Goal: Complete application form

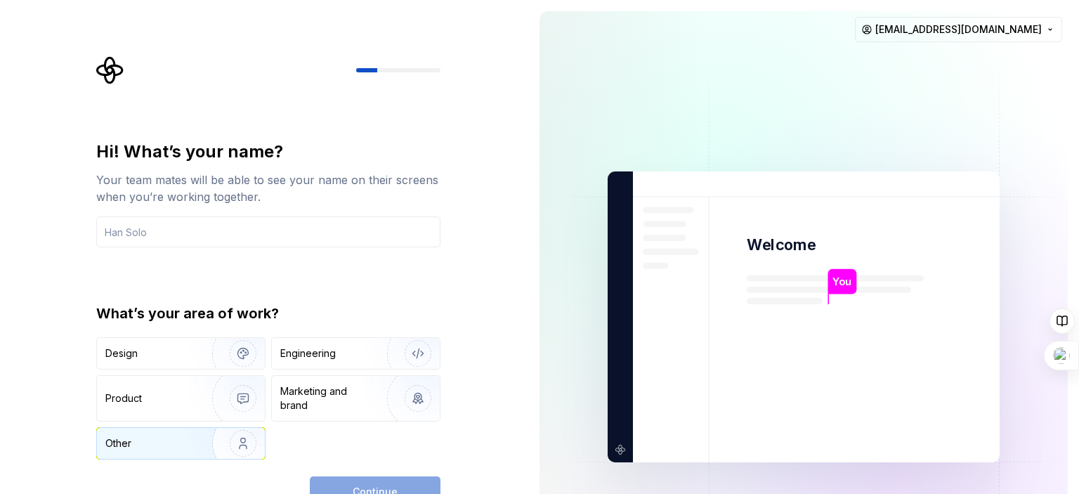
click at [149, 453] on div "Other" at bounding box center [181, 443] width 168 height 31
click at [201, 235] on input "text" at bounding box center [268, 231] width 344 height 31
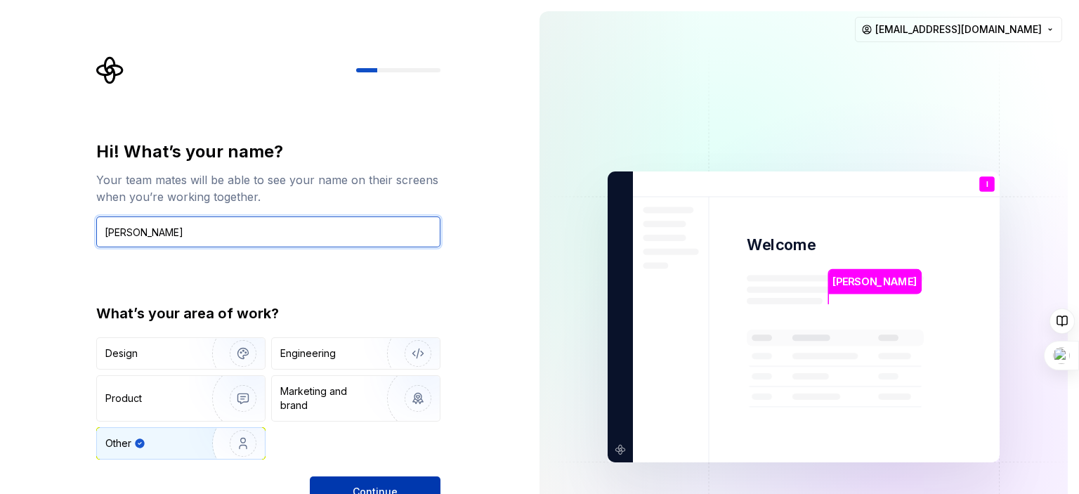
type input "[PERSON_NAME]"
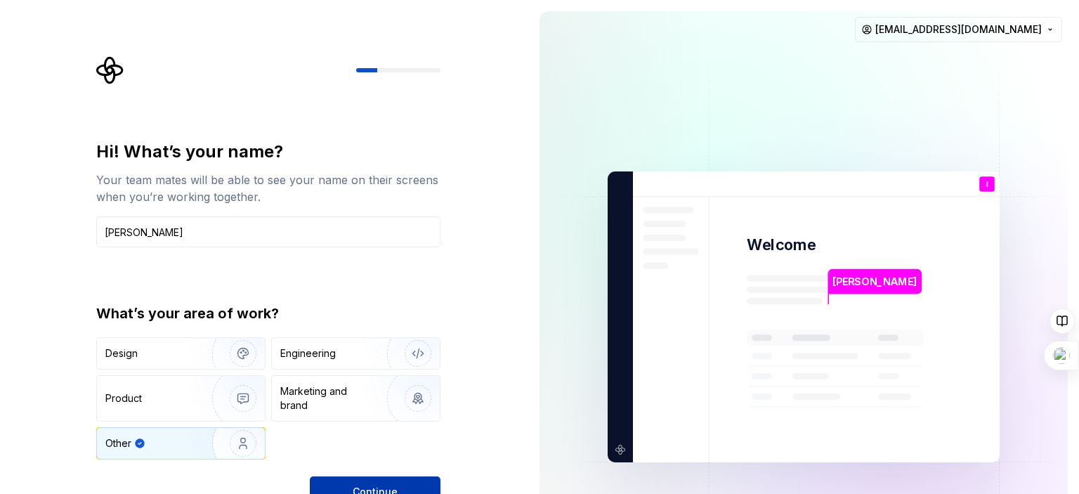
click at [388, 483] on button "Continue" at bounding box center [375, 491] width 131 height 31
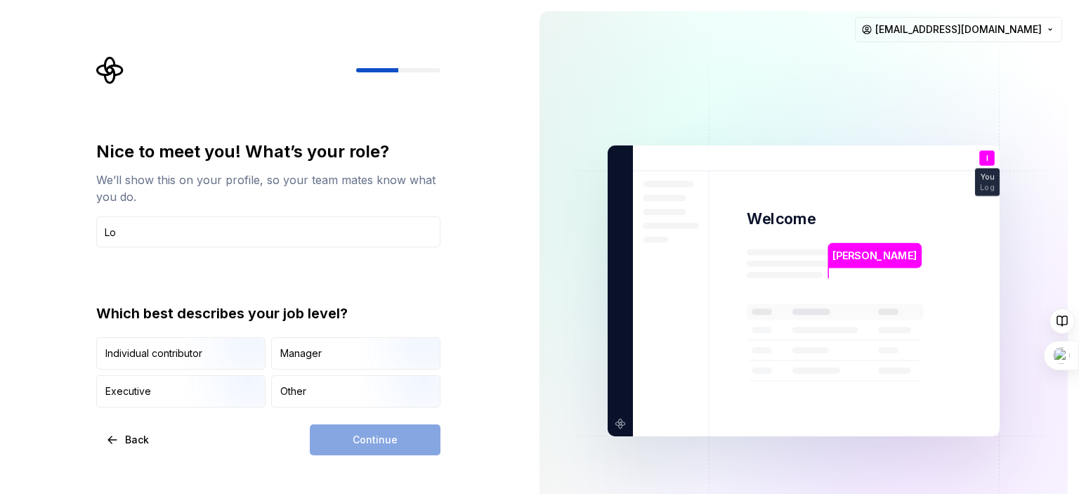
type input "L"
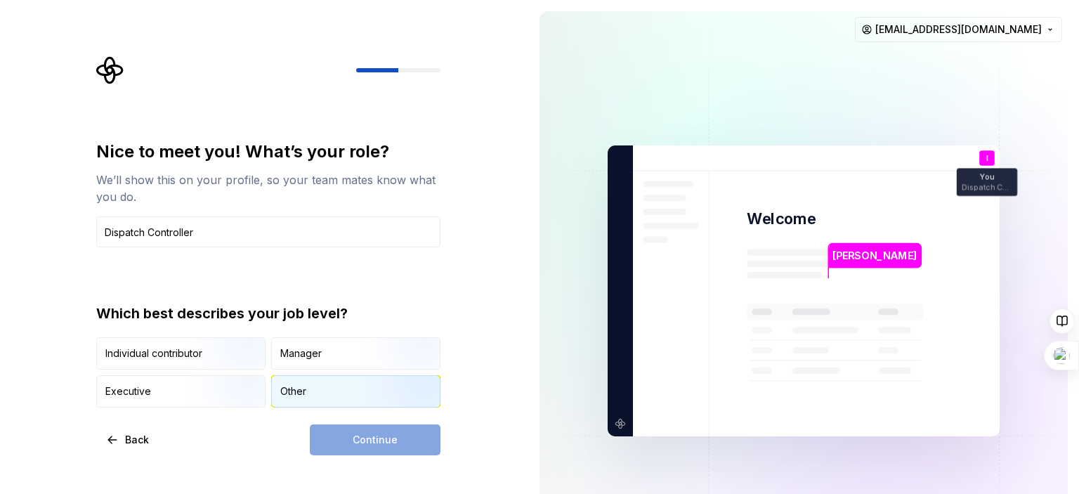
type input "Dispatch Controller"
click at [334, 383] on div "Other" at bounding box center [356, 391] width 168 height 31
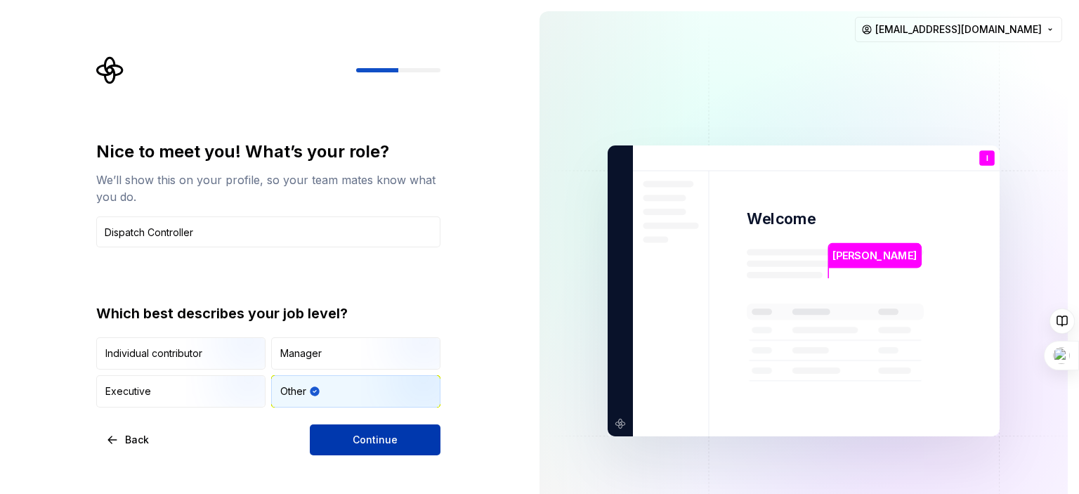
click at [355, 439] on span "Continue" at bounding box center [375, 440] width 45 height 14
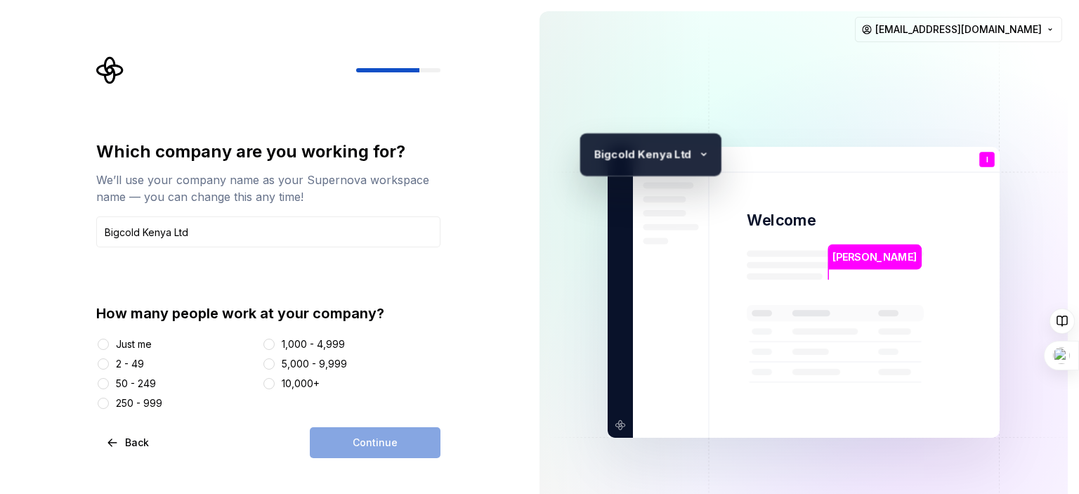
type input "Bigcold Kenya Ltd"
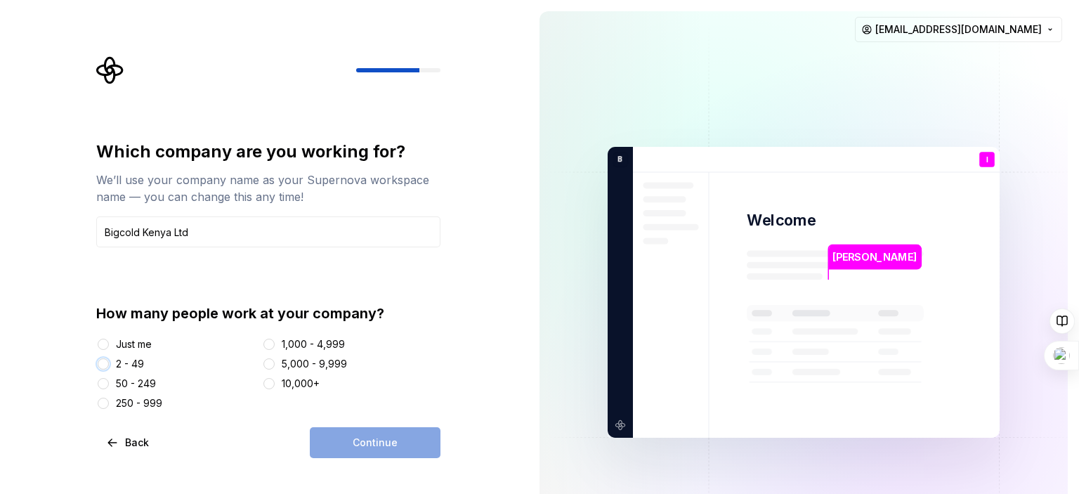
click at [105, 362] on button "2 - 49" at bounding box center [103, 363] width 11 height 11
click at [385, 445] on span "Continue" at bounding box center [375, 443] width 45 height 14
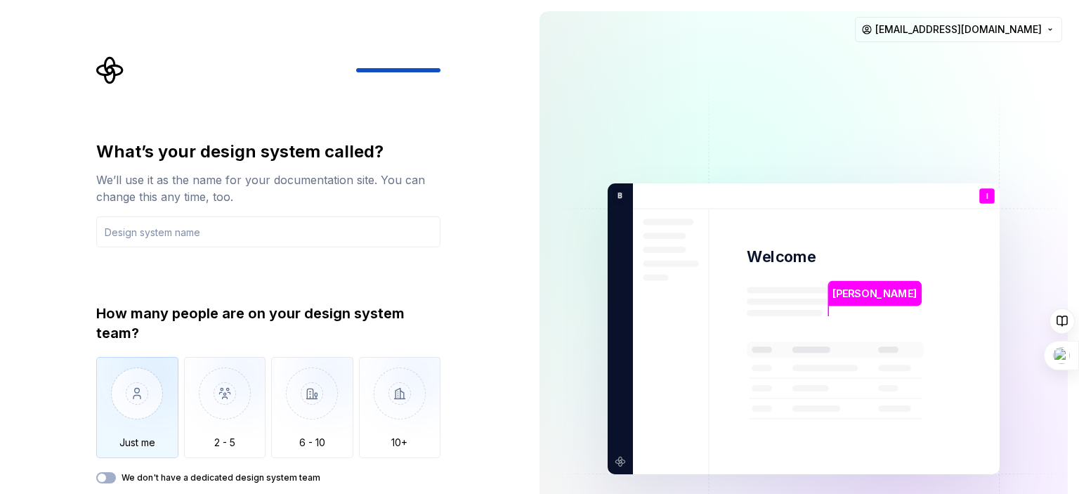
click at [149, 429] on img "button" at bounding box center [137, 404] width 82 height 94
click at [249, 234] on input "text" at bounding box center [268, 231] width 344 height 31
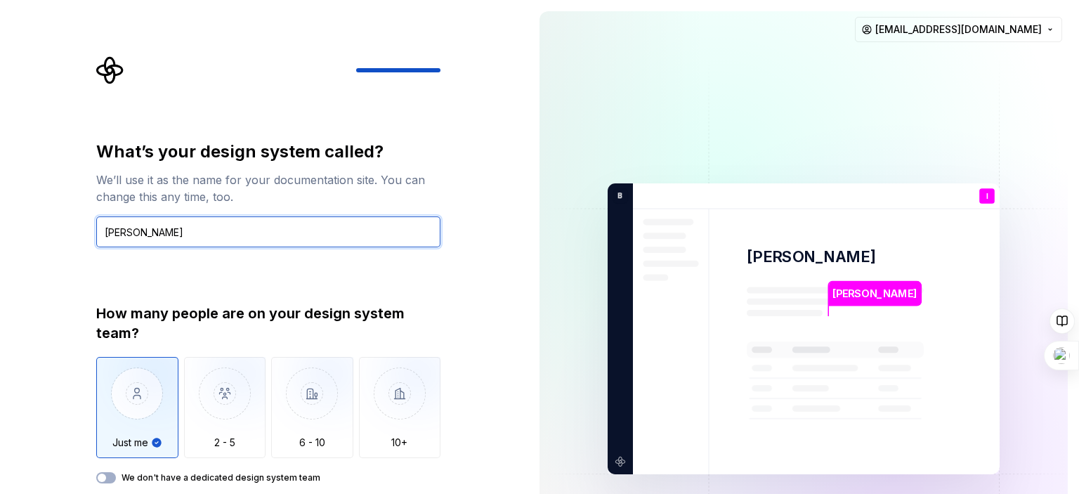
type input "[PERSON_NAME]"
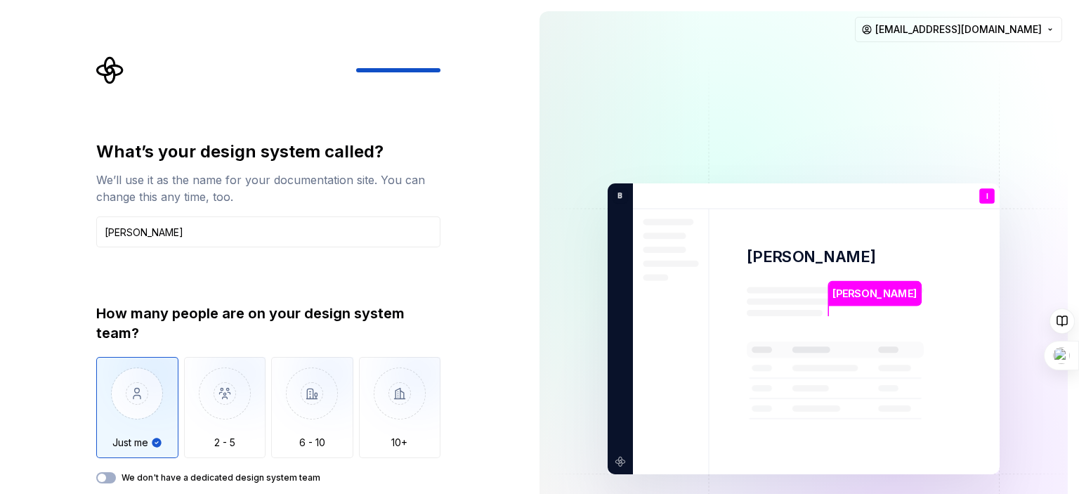
click at [122, 483] on label "We don't have a dedicated design system team" at bounding box center [221, 477] width 199 height 11
click at [116, 483] on button "We don't have a dedicated design system team" at bounding box center [106, 477] width 20 height 11
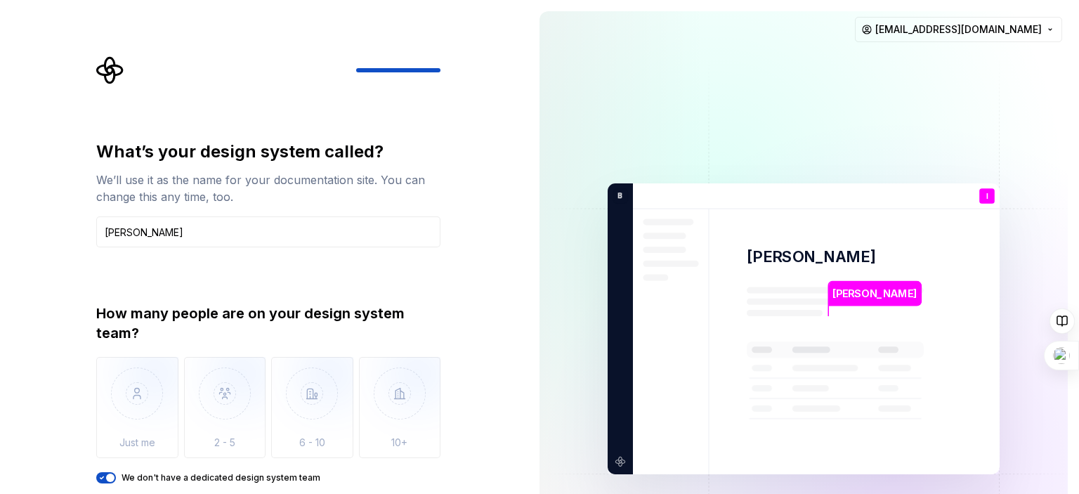
type button "on"
click at [96, 472] on button "We don't have a dedicated design system team" at bounding box center [106, 477] width 20 height 11
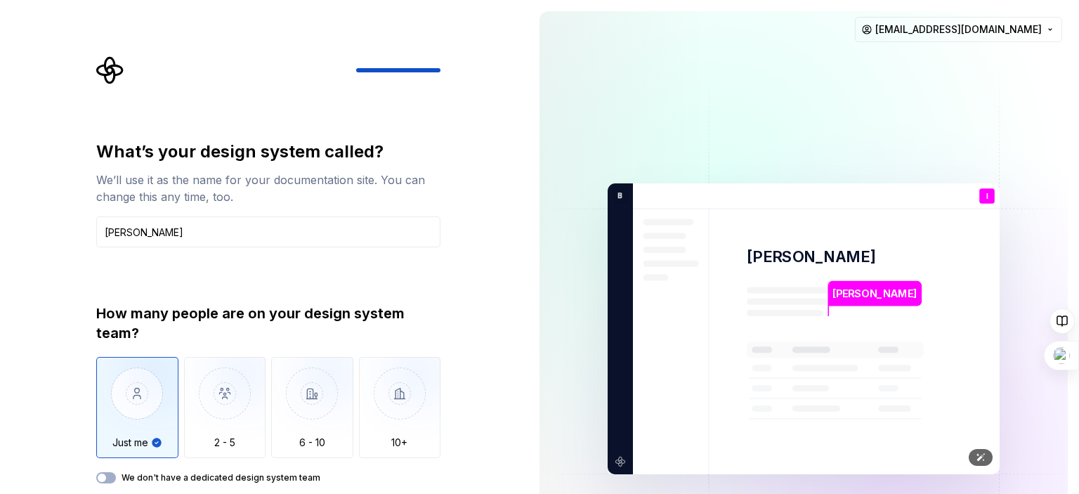
click at [914, 271] on img at bounding box center [803, 329] width 569 height 664
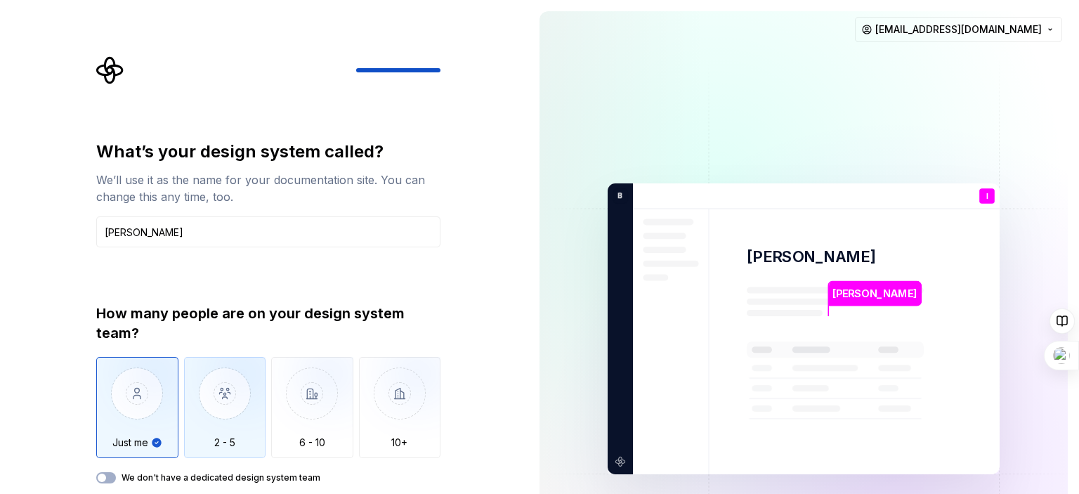
click at [217, 415] on img "button" at bounding box center [225, 404] width 82 height 94
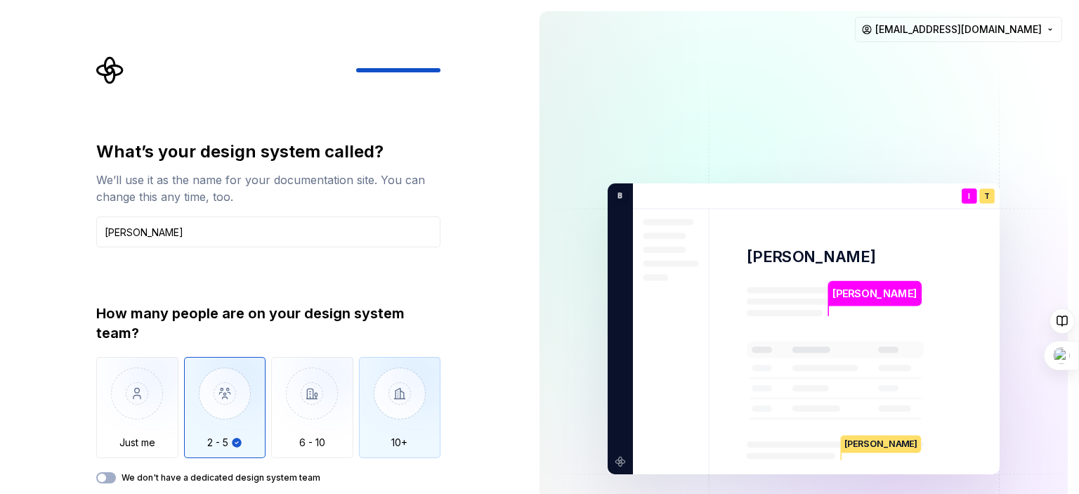
type button "2 - 5"
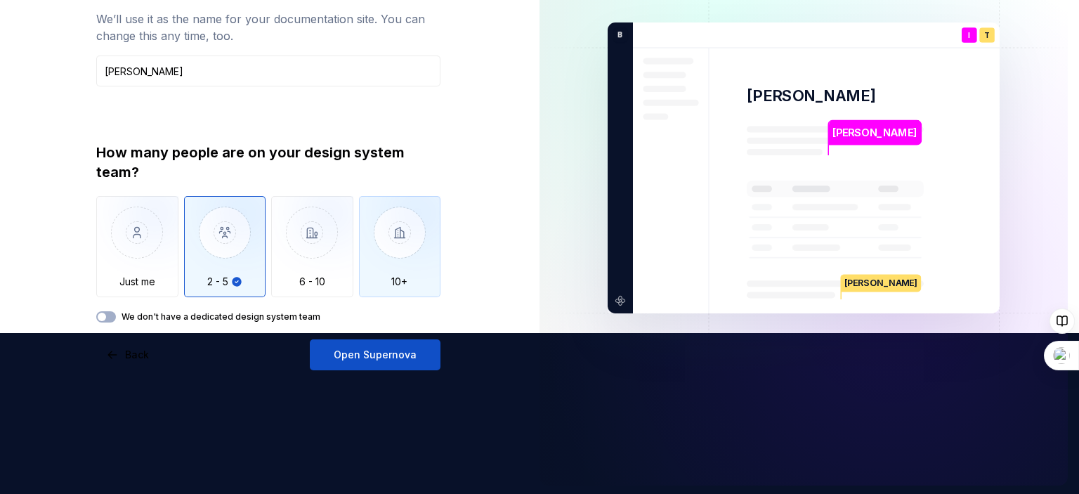
scroll to position [163, 0]
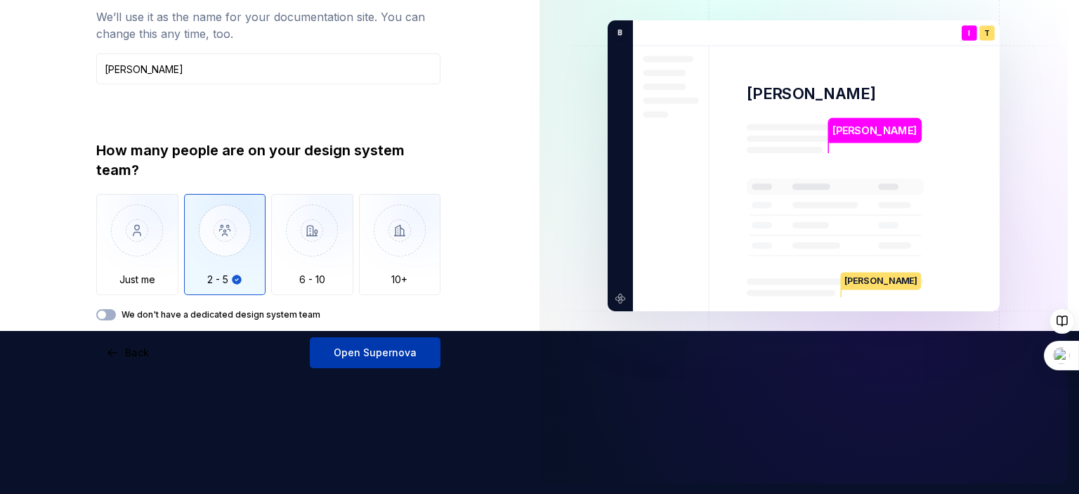
click at [396, 360] on button "Open Supernova" at bounding box center [375, 352] width 131 height 31
